Goal: Information Seeking & Learning: Learn about a topic

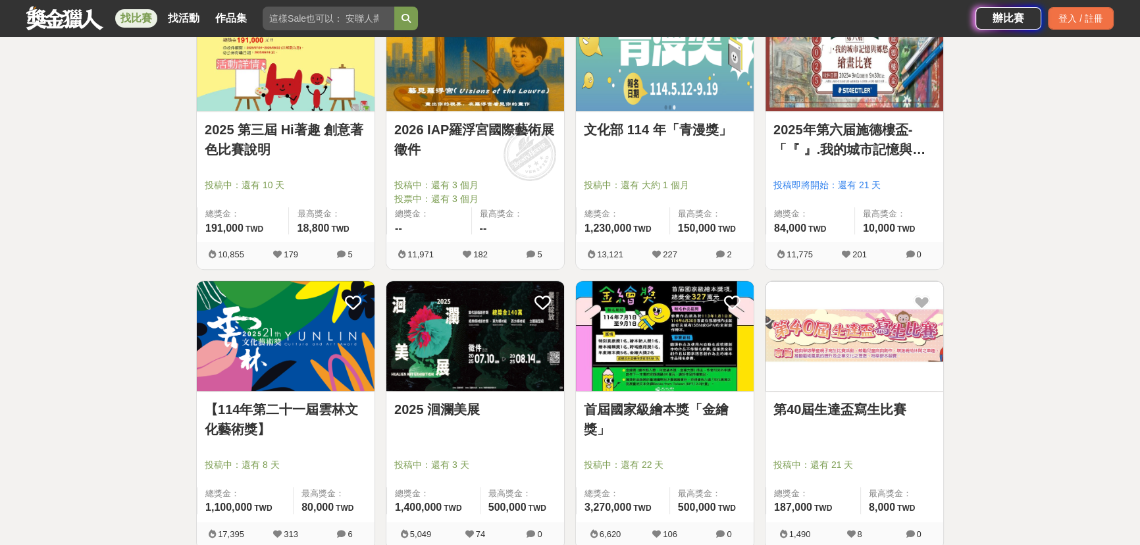
scroll to position [598, 0]
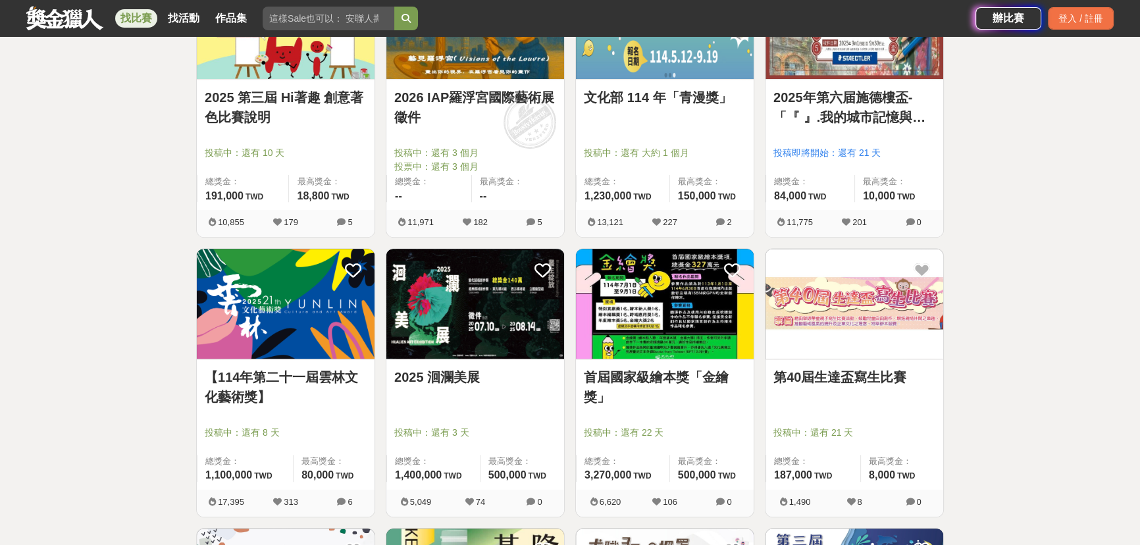
click at [712, 329] on img at bounding box center [665, 304] width 178 height 110
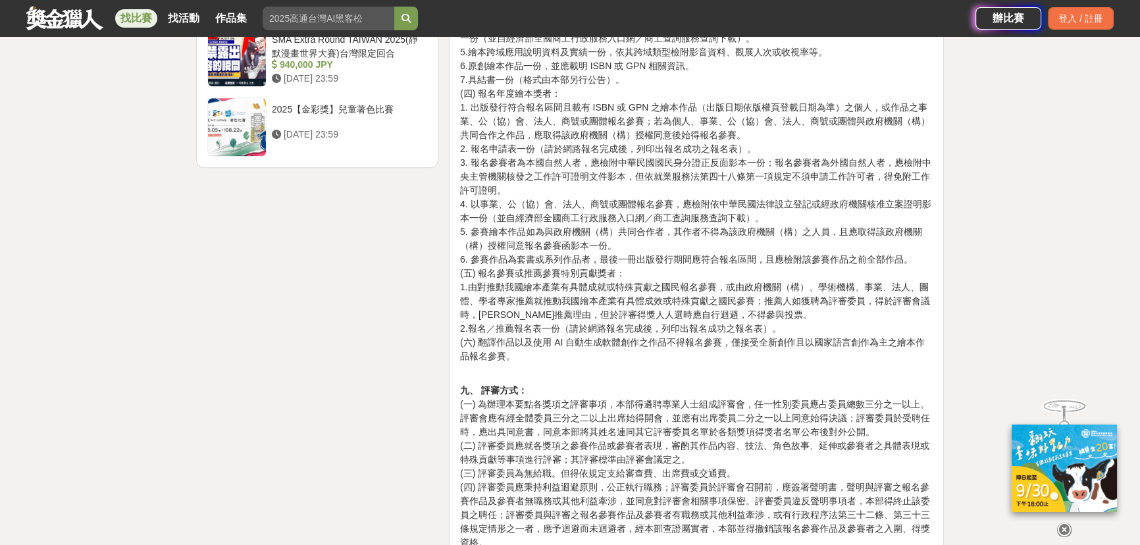
scroll to position [2094, 0]
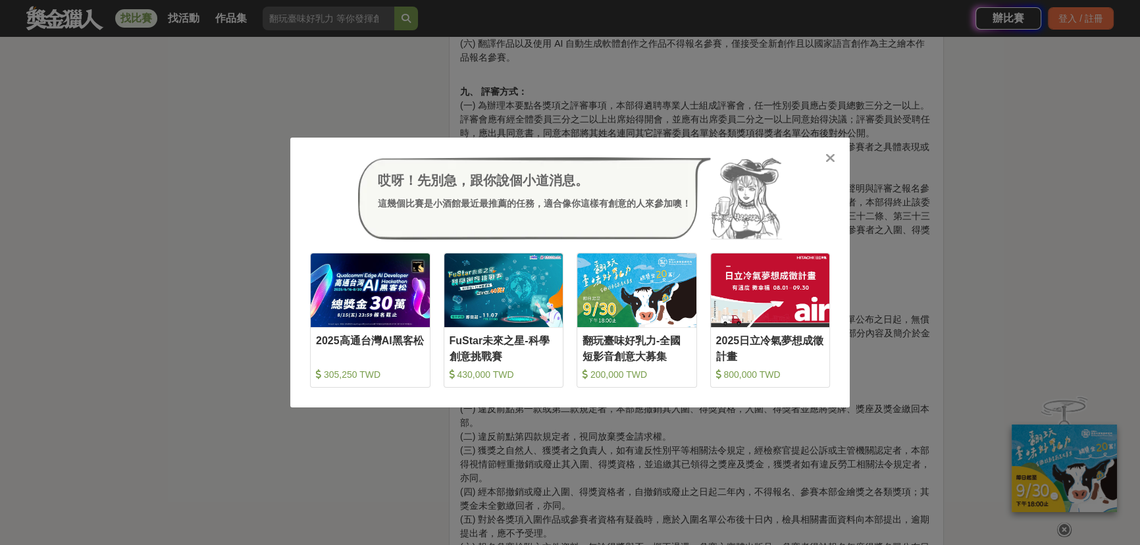
click at [828, 160] on icon at bounding box center [831, 157] width 10 height 13
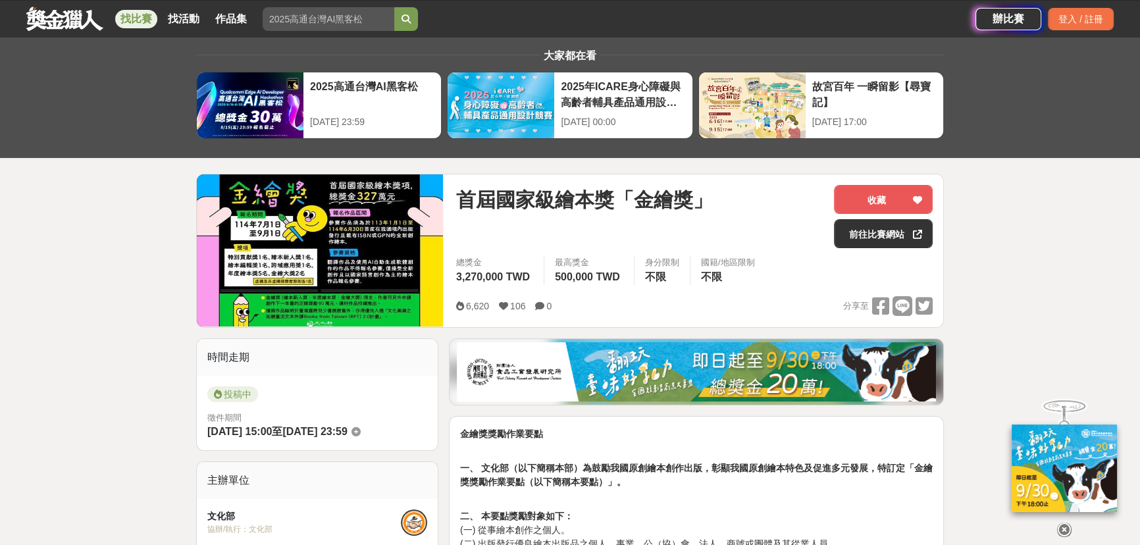
scroll to position [0, 0]
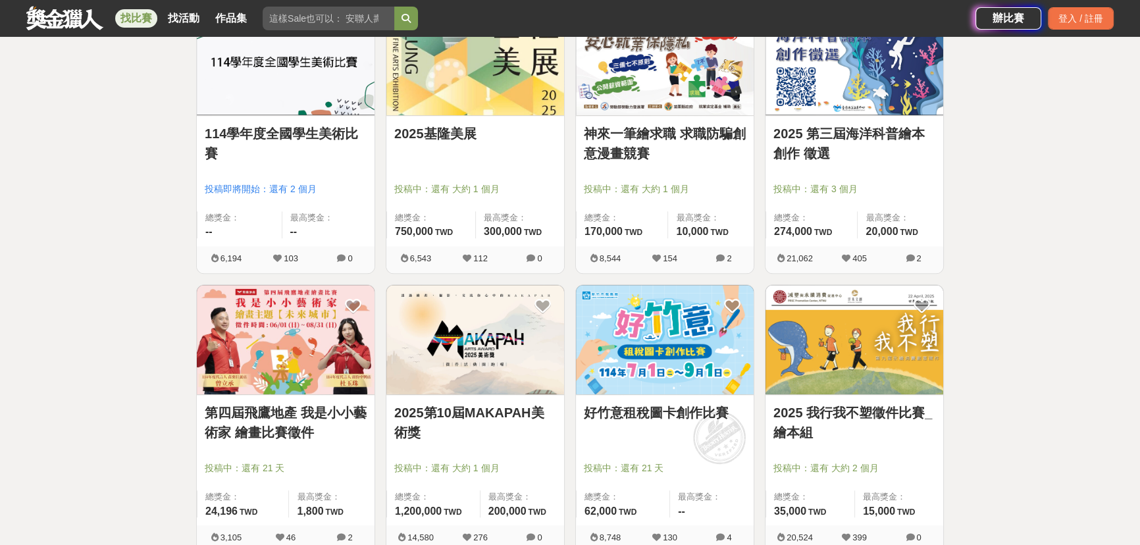
scroll to position [1137, 0]
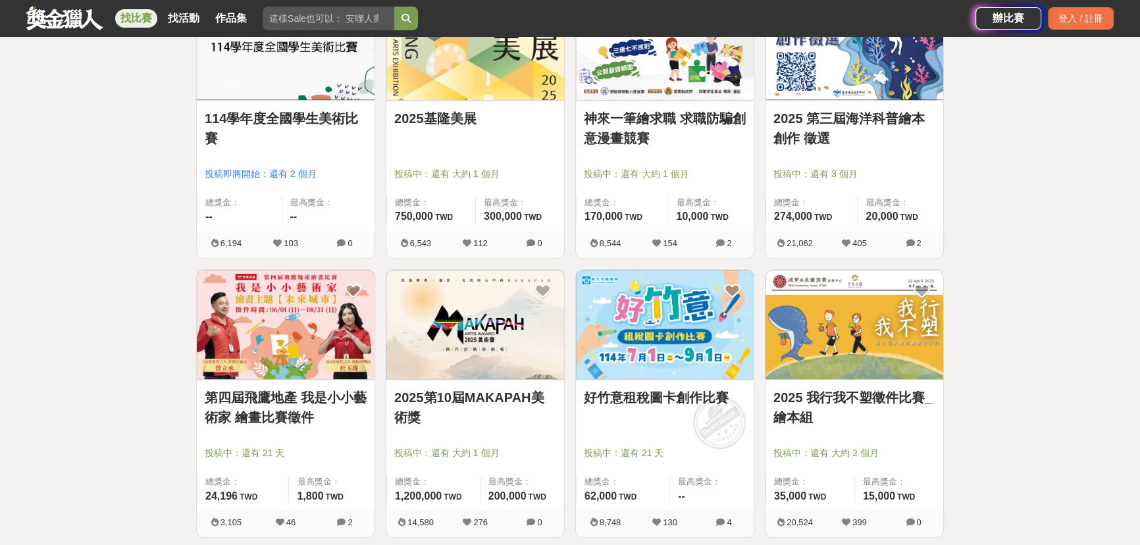
click at [492, 369] on img at bounding box center [475, 325] width 178 height 110
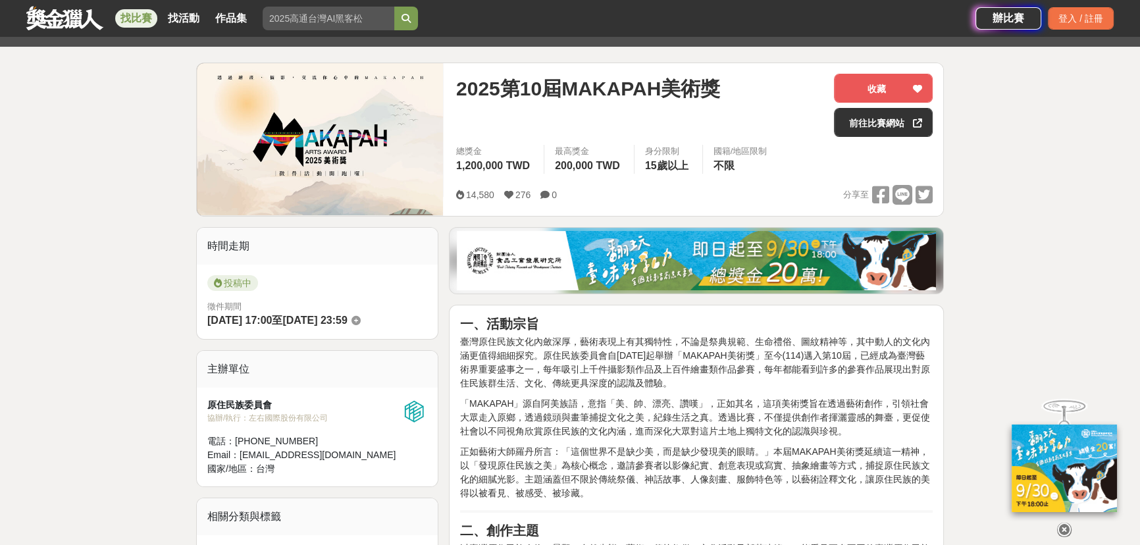
scroll to position [121, 0]
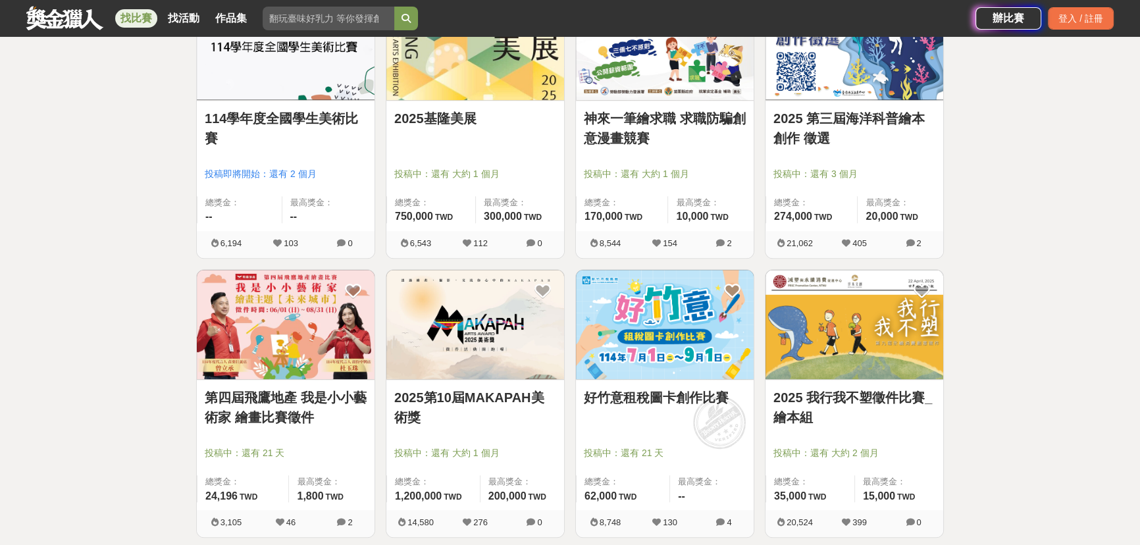
scroll to position [1317, 0]
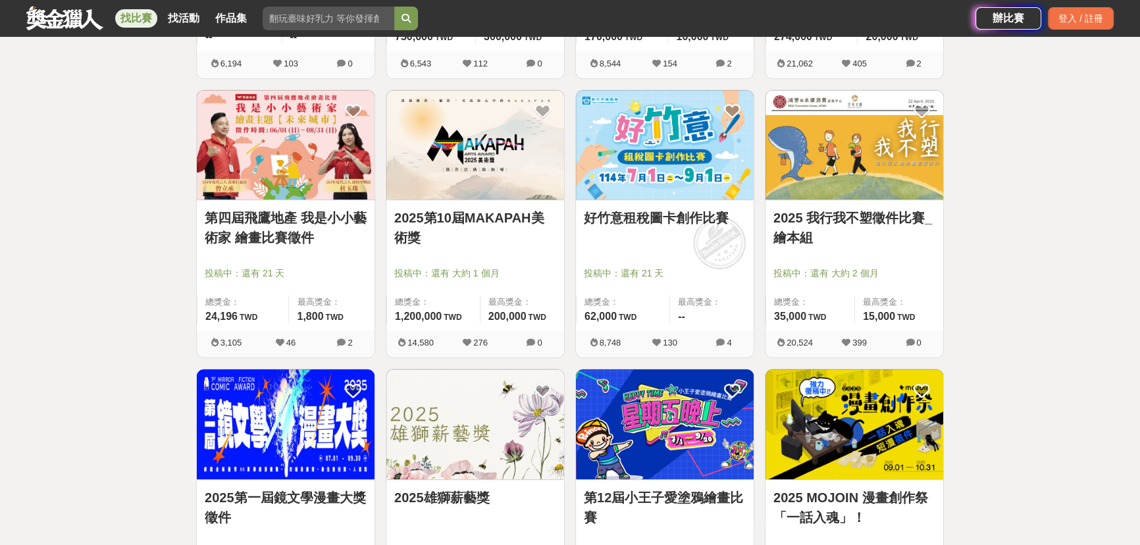
click at [272, 170] on img at bounding box center [286, 145] width 178 height 110
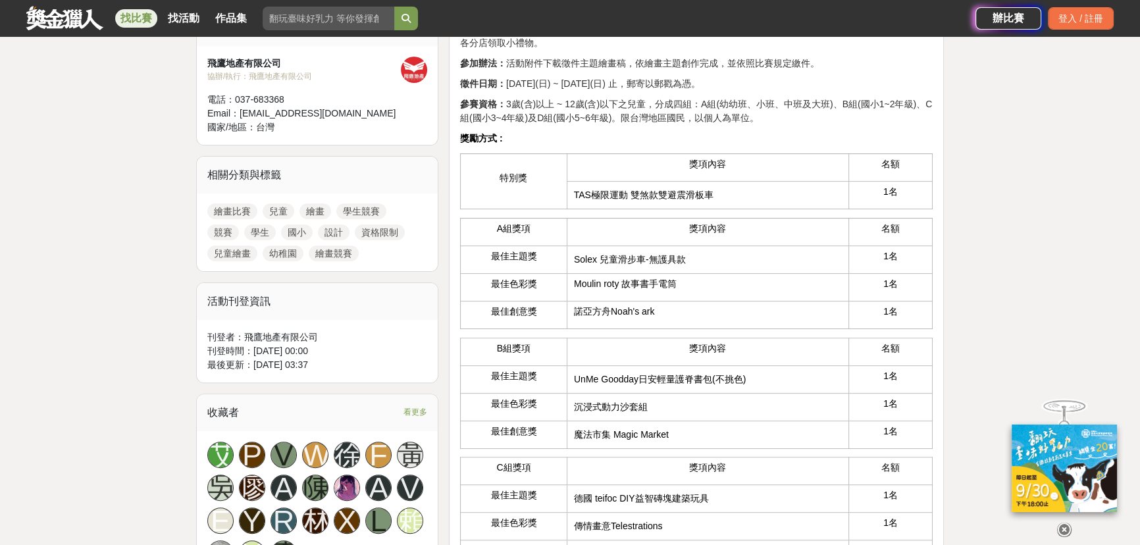
scroll to position [479, 0]
